Goal: Navigation & Orientation: Find specific page/section

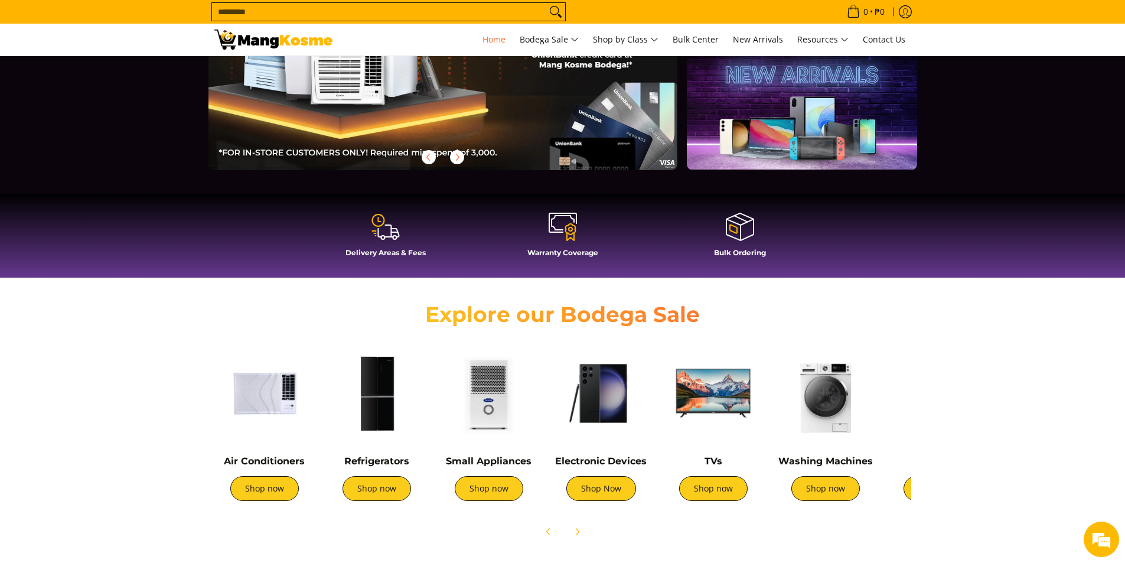
scroll to position [354, 0]
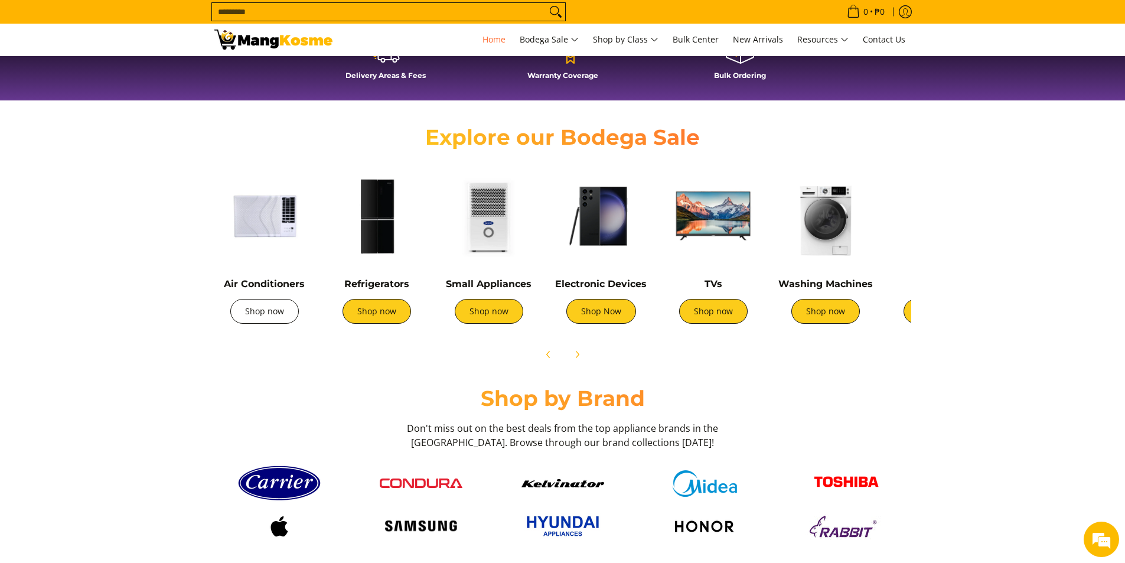
click at [270, 264] on link "Shop now" at bounding box center [264, 311] width 68 height 25
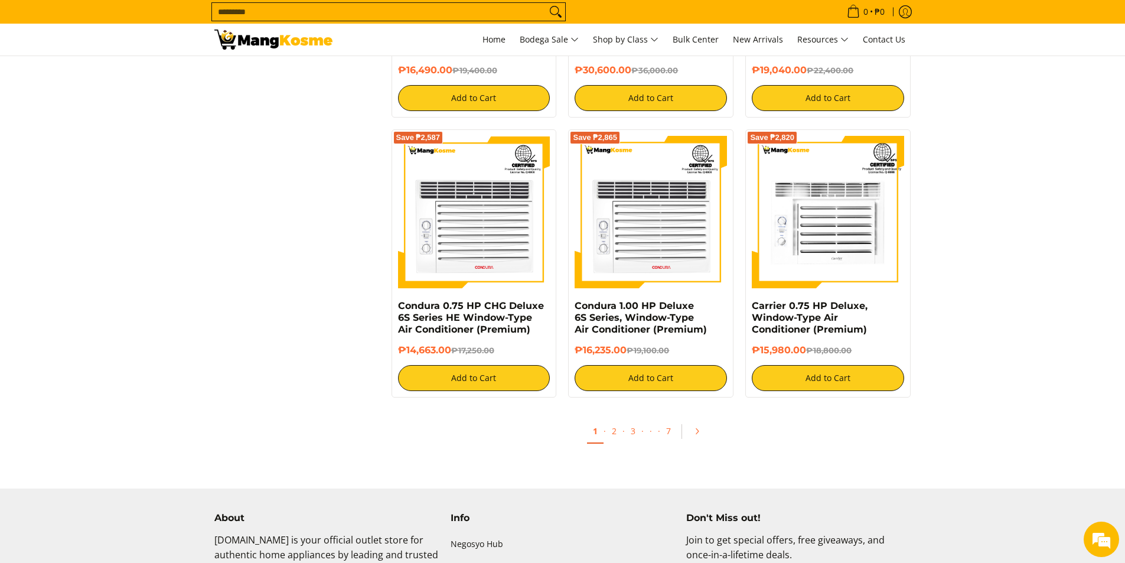
scroll to position [2303, 0]
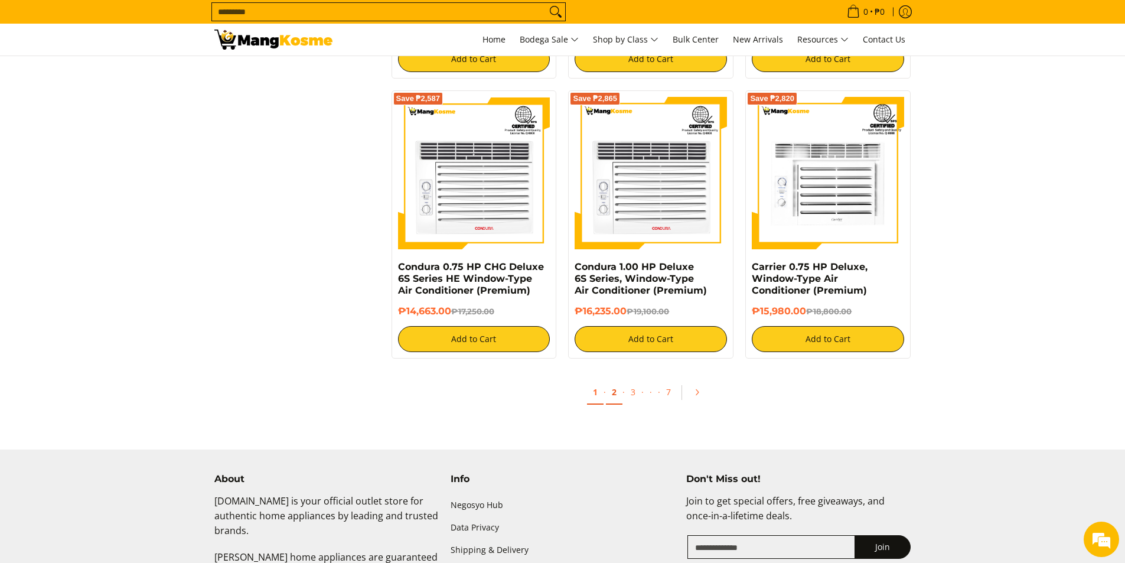
click at [615, 394] on link "2" at bounding box center [614, 392] width 17 height 24
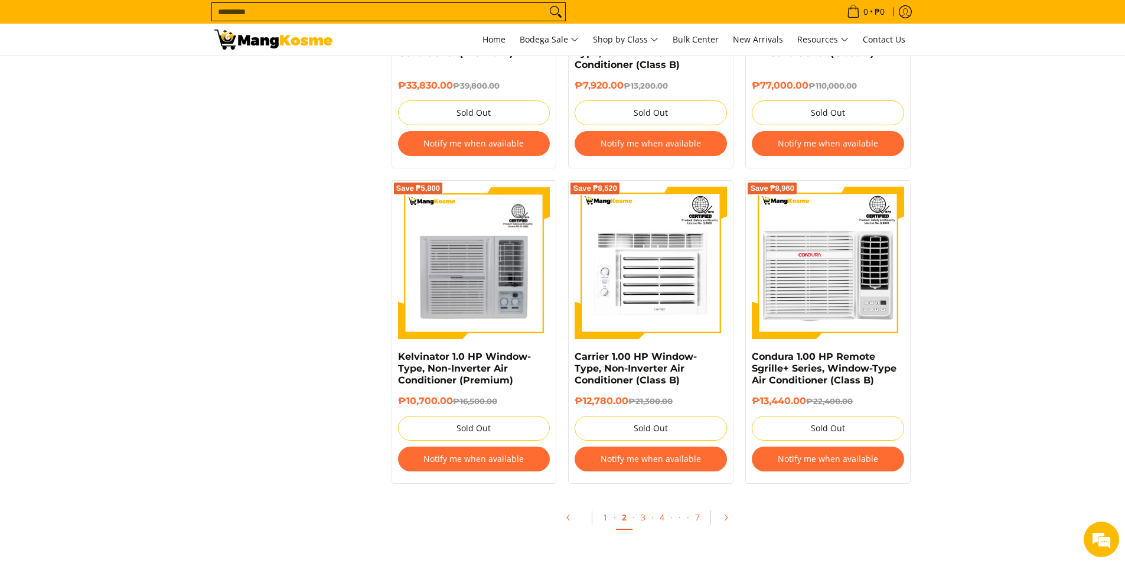
scroll to position [2126, 0]
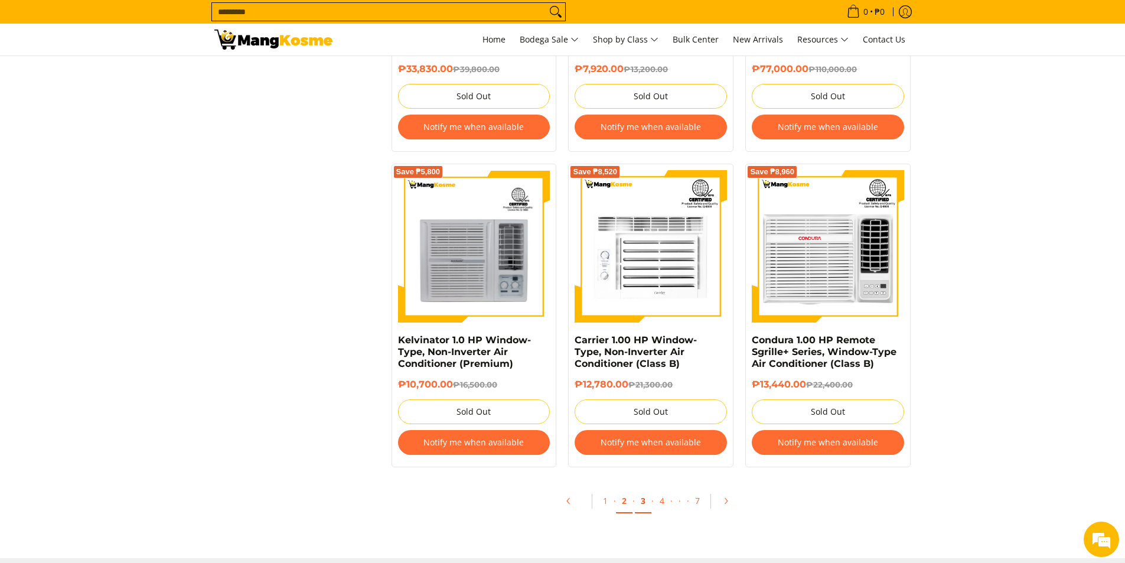
click at [644, 502] on link "3" at bounding box center [643, 501] width 17 height 24
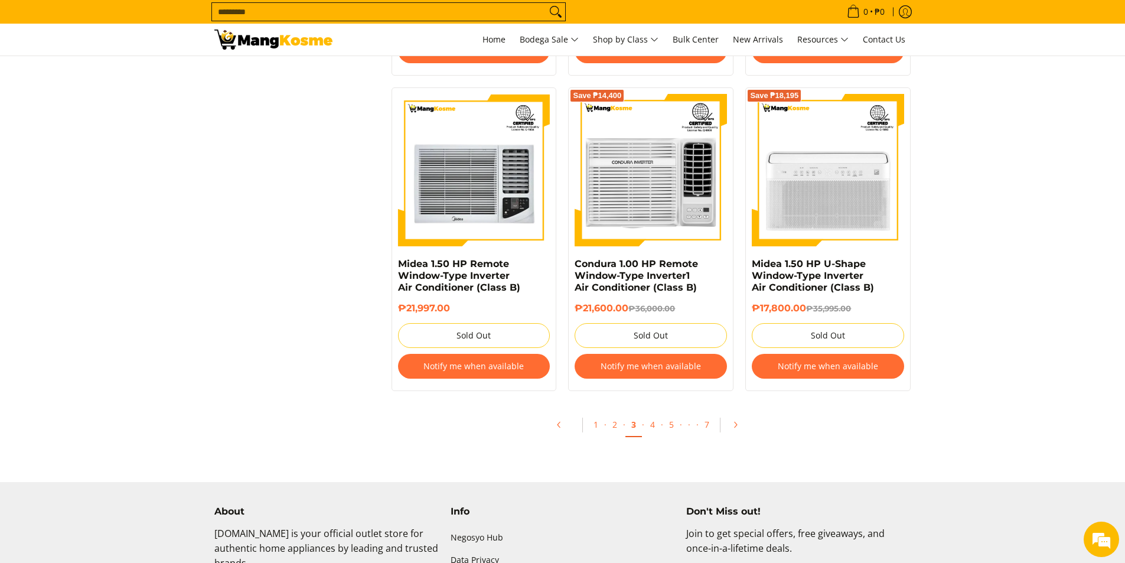
scroll to position [2480, 0]
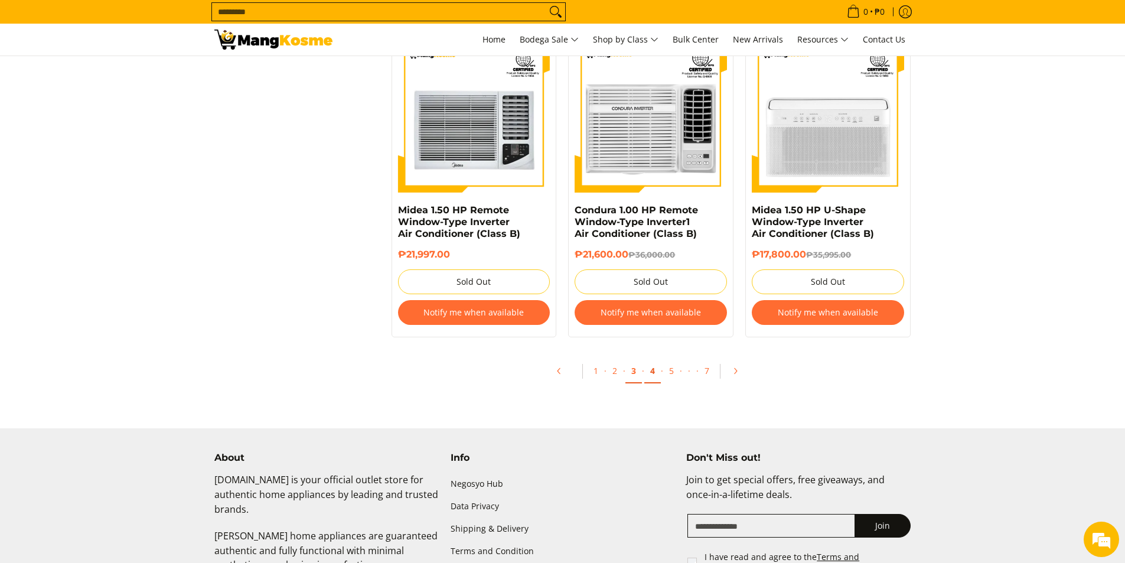
click at [655, 372] on link "4" at bounding box center [652, 371] width 17 height 24
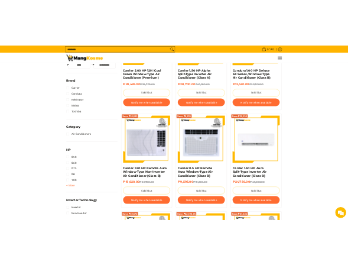
scroll to position [340, 0]
